Goal: Find specific page/section: Find specific page/section

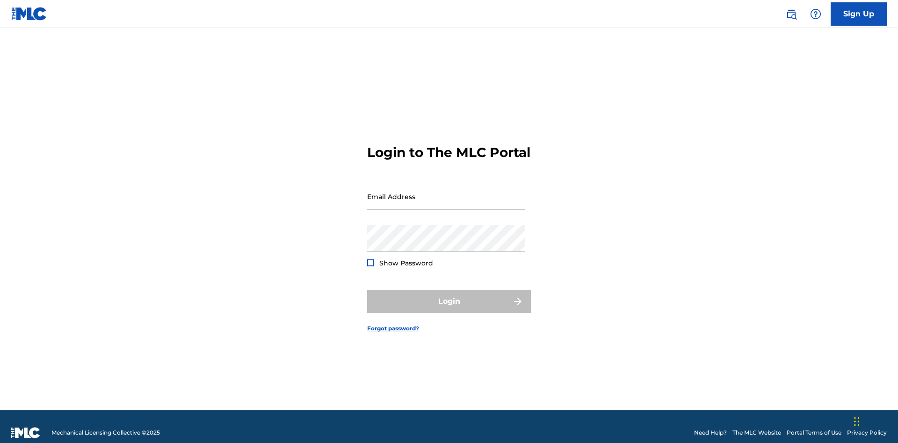
scroll to position [12, 0]
click at [446, 192] on input "Email Address" at bounding box center [446, 196] width 158 height 27
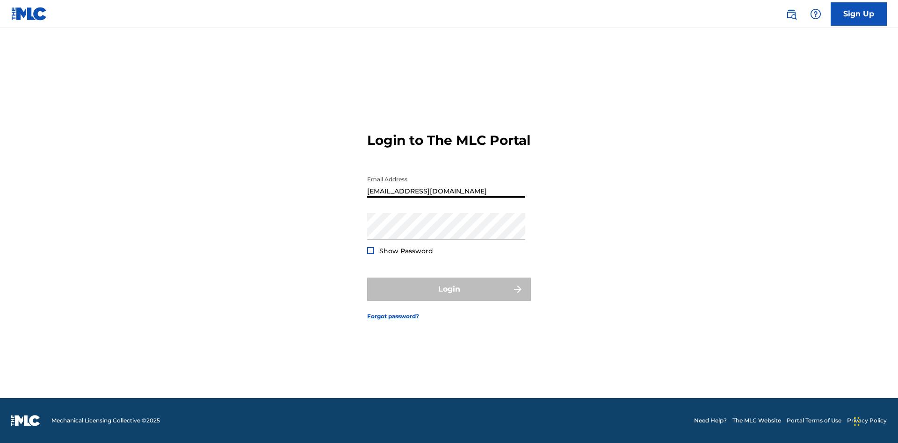
type input "[EMAIL_ADDRESS][DOMAIN_NAME]"
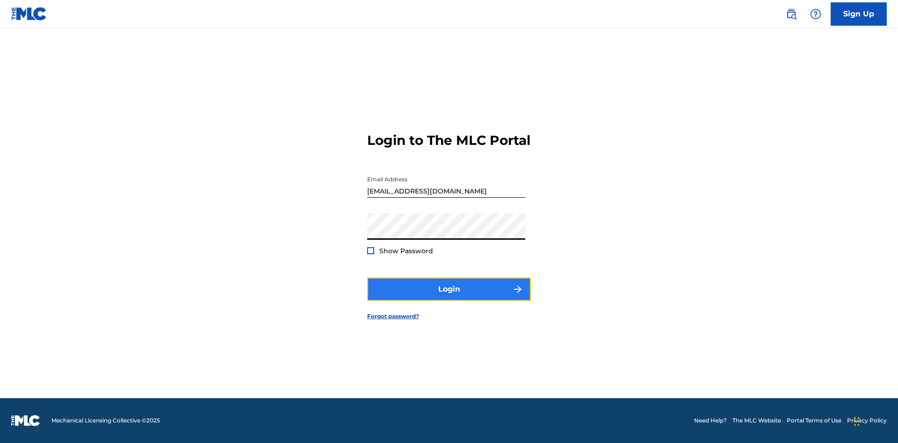
click at [449, 298] on button "Login" at bounding box center [449, 289] width 164 height 23
